Goal: Transaction & Acquisition: Purchase product/service

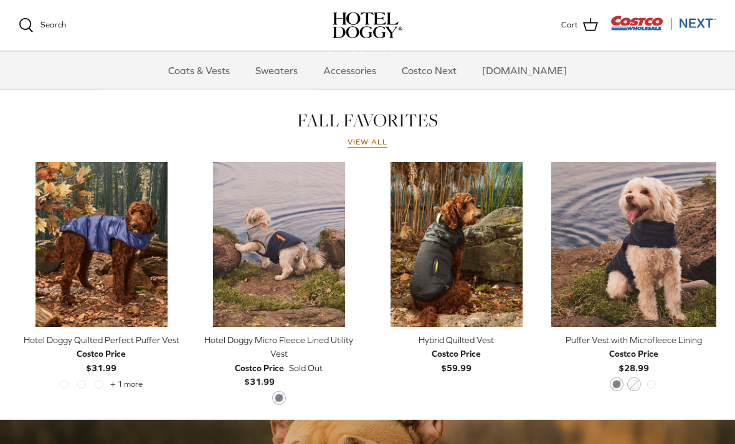
scroll to position [523, 0]
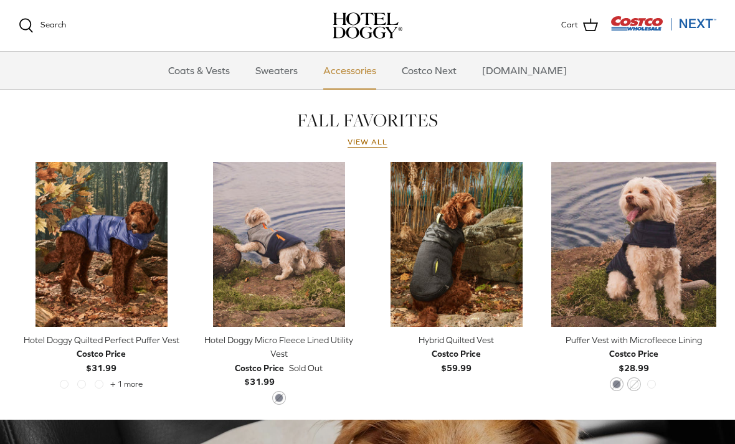
click at [367, 65] on link "Accessories" at bounding box center [349, 70] width 75 height 37
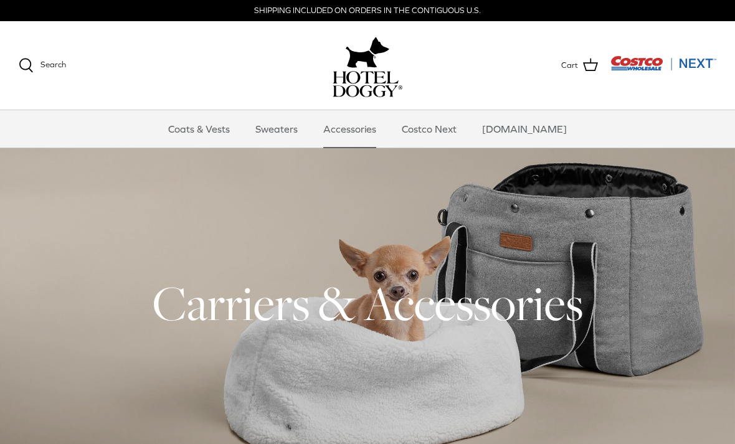
click at [257, 313] on h1 "Carriers & Accessories" at bounding box center [368, 303] width 698 height 61
click at [523, 124] on link "[DOMAIN_NAME]" at bounding box center [524, 128] width 107 height 37
click at [40, 55] on div "Search Coats & Vests Sweaters Accessories Costco Next Costco.com Search Cart" at bounding box center [367, 65] width 735 height 89
click at [24, 62] on icon at bounding box center [26, 65] width 15 height 15
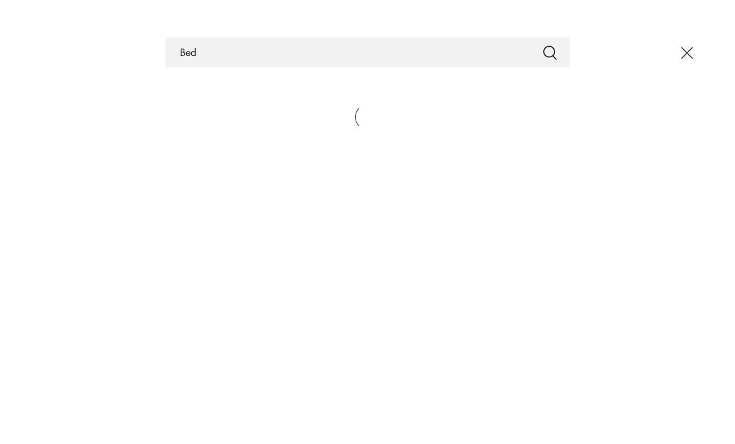
type input "Bed"
click at [550, 52] on button "Submit" at bounding box center [550, 52] width 15 height 16
